Goal: Check status: Check status

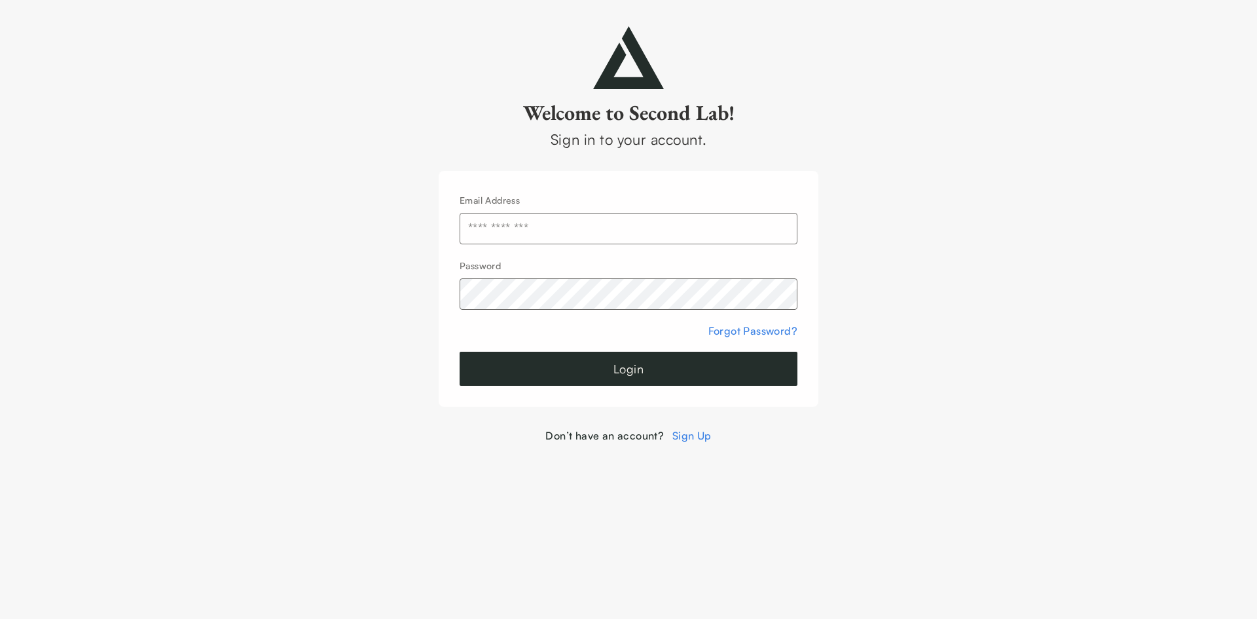
click at [685, 231] on input "text" at bounding box center [628, 228] width 338 height 31
click at [677, 222] on input "text" at bounding box center [628, 228] width 338 height 31
type input "**********"
click at [635, 371] on button "Login" at bounding box center [628, 368] width 338 height 34
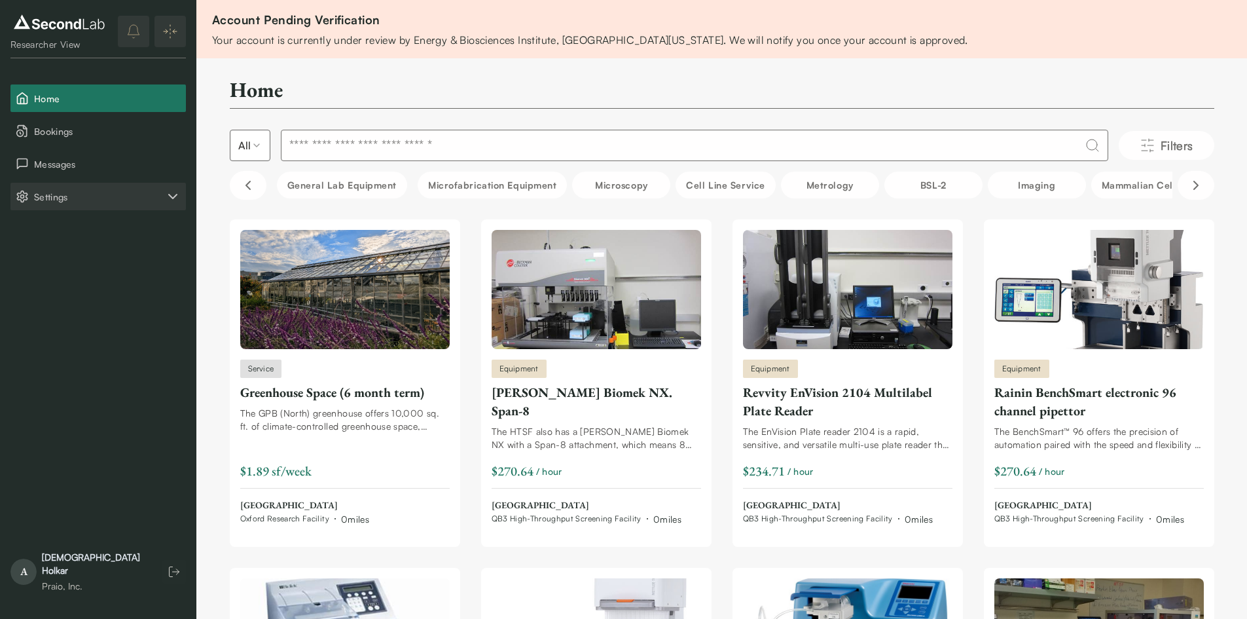
click at [171, 202] on icon "Settings" at bounding box center [173, 197] width 16 height 16
click at [105, 226] on button "Company" at bounding box center [97, 228] width 175 height 27
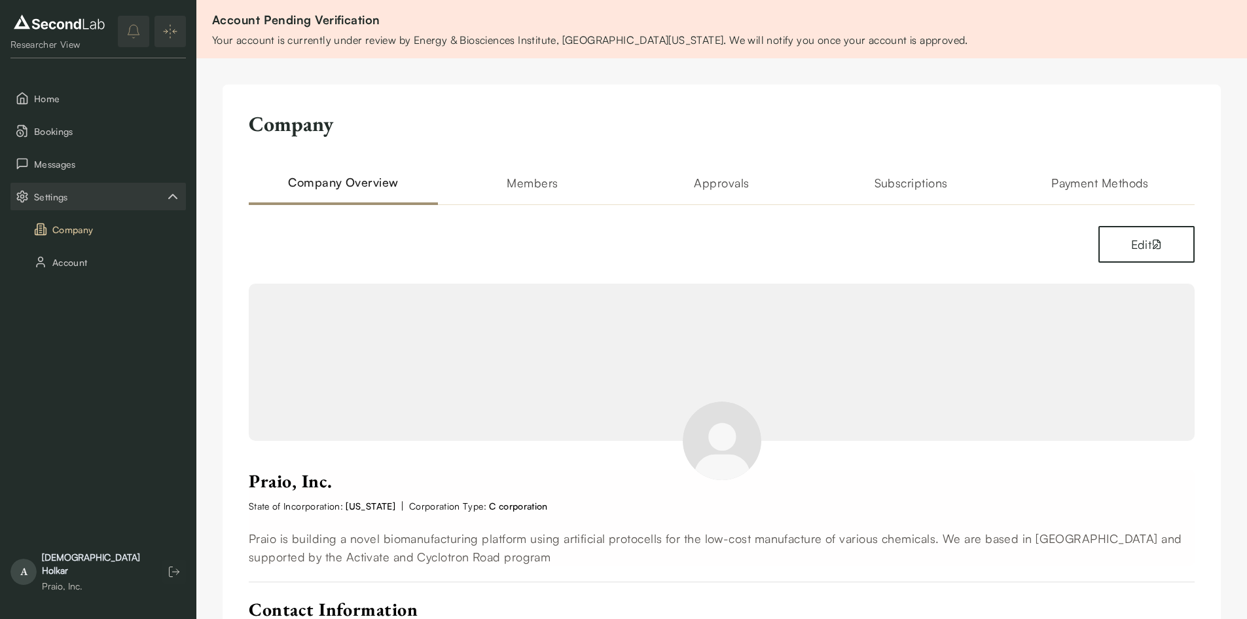
drag, startPoint x: 747, startPoint y: 190, endPoint x: 732, endPoint y: 193, distance: 14.8
click at [742, 192] on h2 "Approvals" at bounding box center [721, 188] width 189 height 31
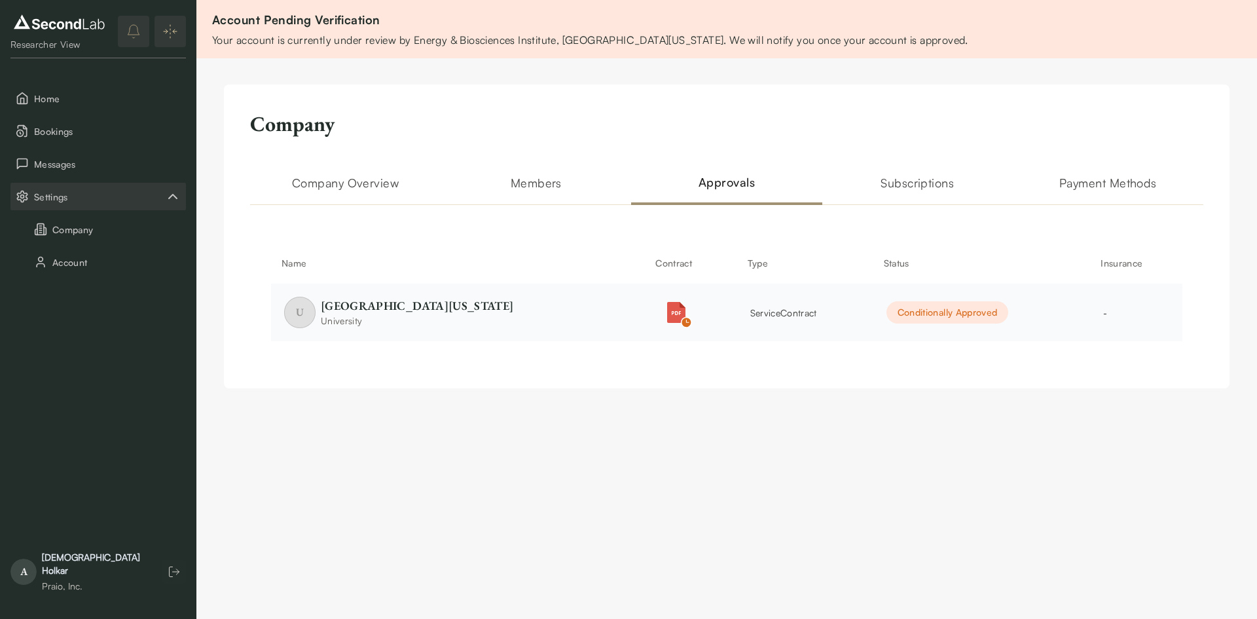
click at [941, 321] on div "Conditionally Approved" at bounding box center [947, 312] width 122 height 22
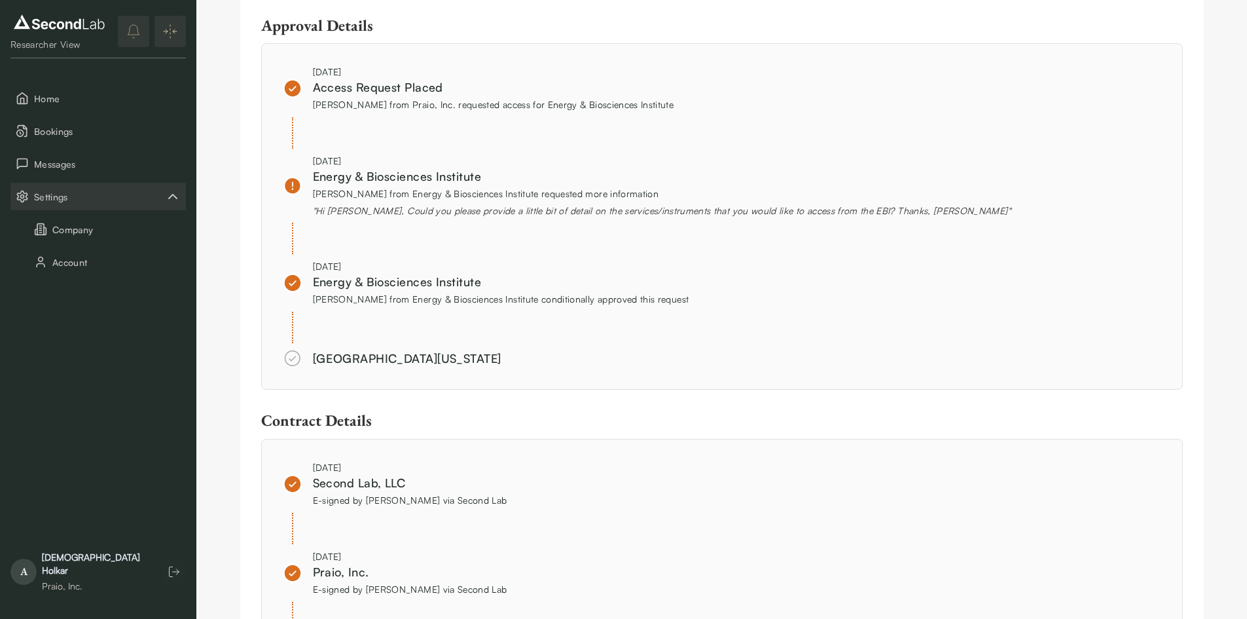
scroll to position [969, 0]
